Goal: Check status: Check status

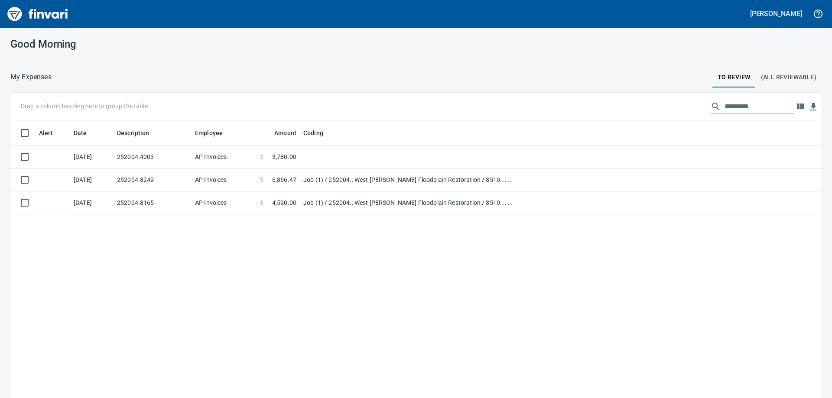
scroll to position [296, 798]
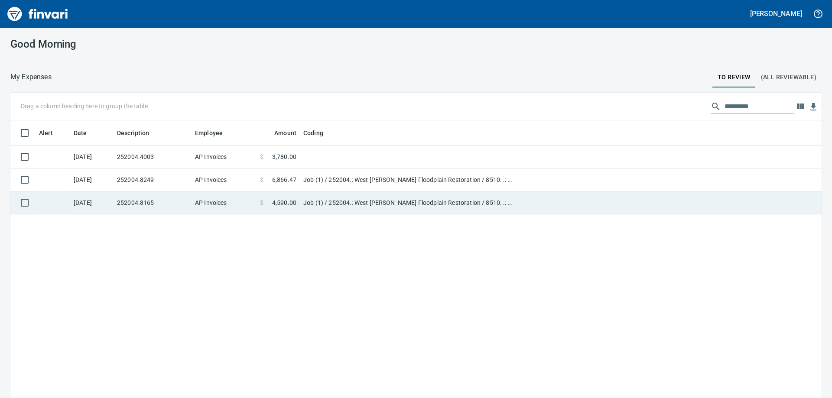
click at [175, 200] on td "252004.8165" at bounding box center [152, 202] width 78 height 23
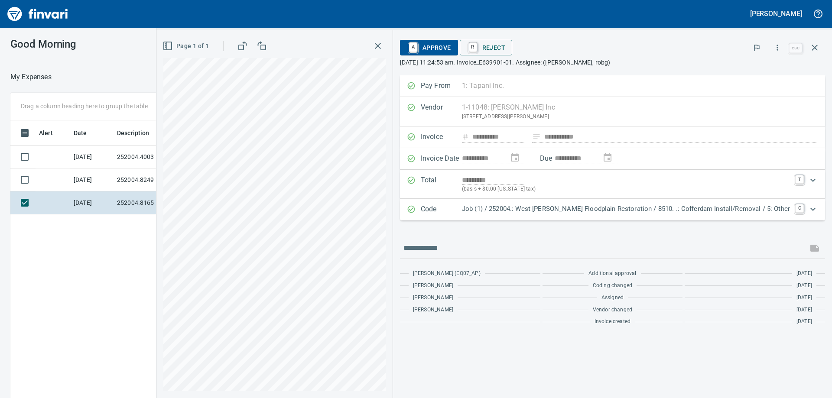
scroll to position [296, 581]
click at [780, 45] on icon "button" at bounding box center [777, 47] width 9 height 9
click at [95, 304] on div at bounding box center [416, 199] width 832 height 398
